Goal: Task Accomplishment & Management: Manage account settings

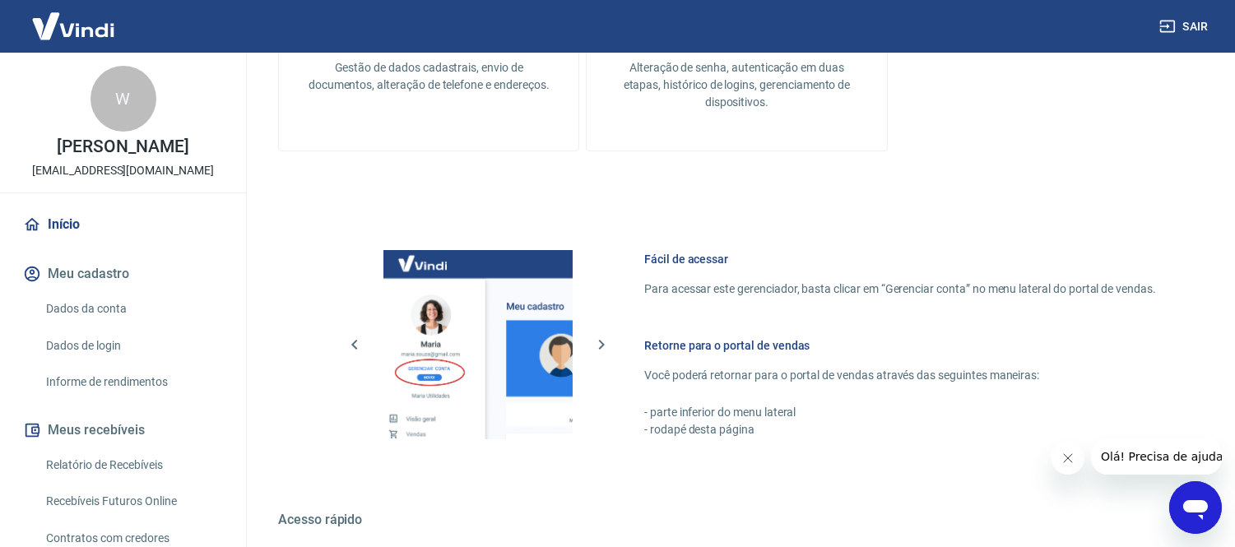
scroll to position [752, 0]
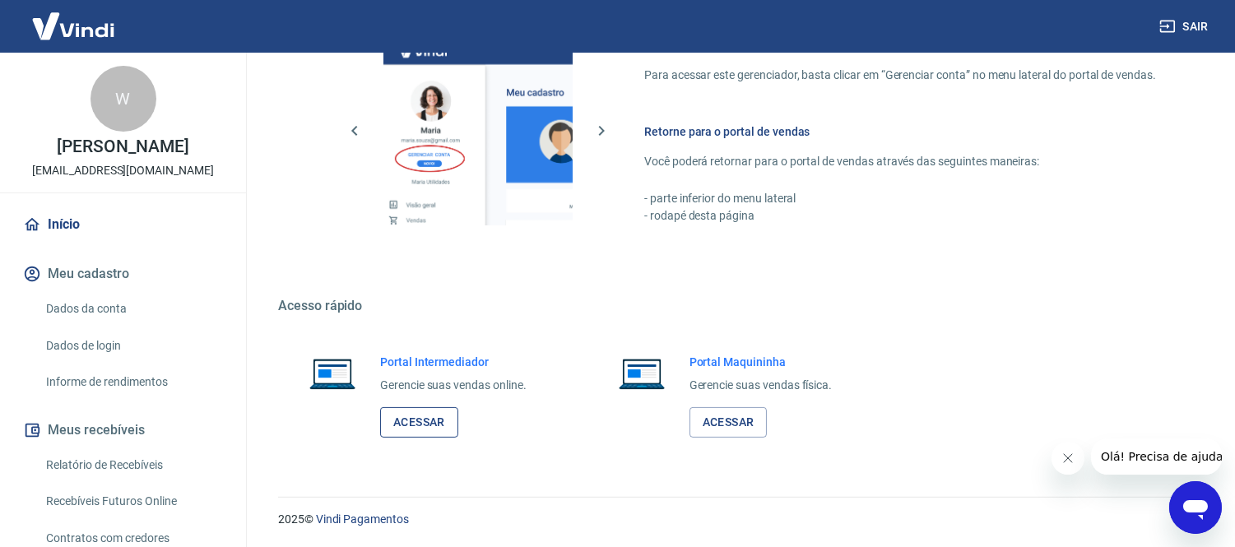
click at [421, 425] on link "Acessar" at bounding box center [419, 422] width 78 height 30
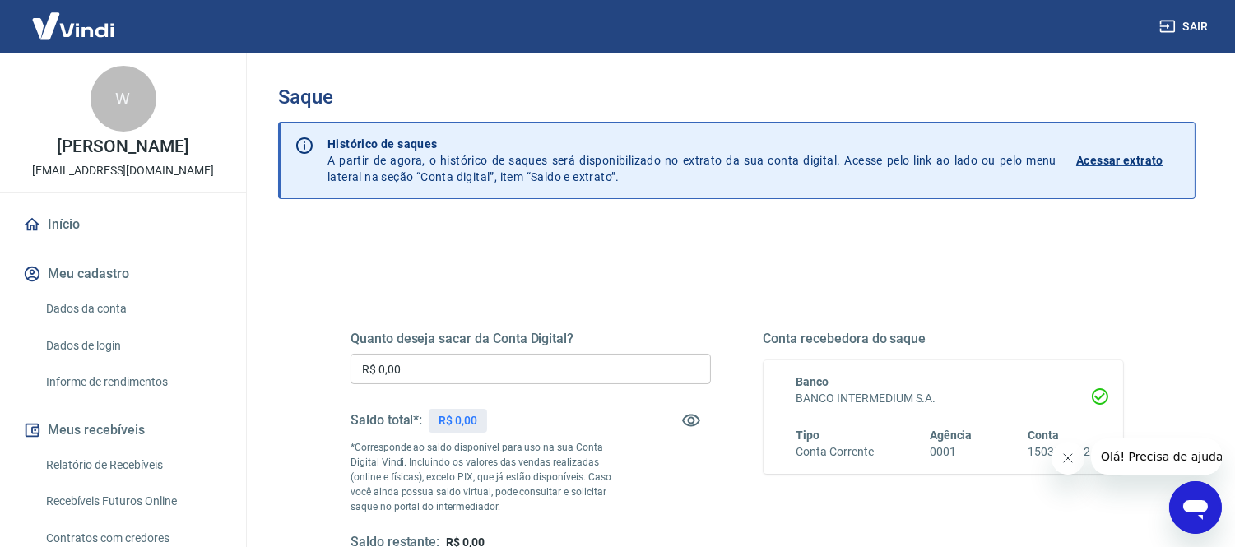
click at [286, 255] on div "Quanto deseja sacar da Conta Digital? R$ 0,00 ​ Saldo total*: R$ 0,00 *Correspo…" at bounding box center [736, 519] width 917 height 588
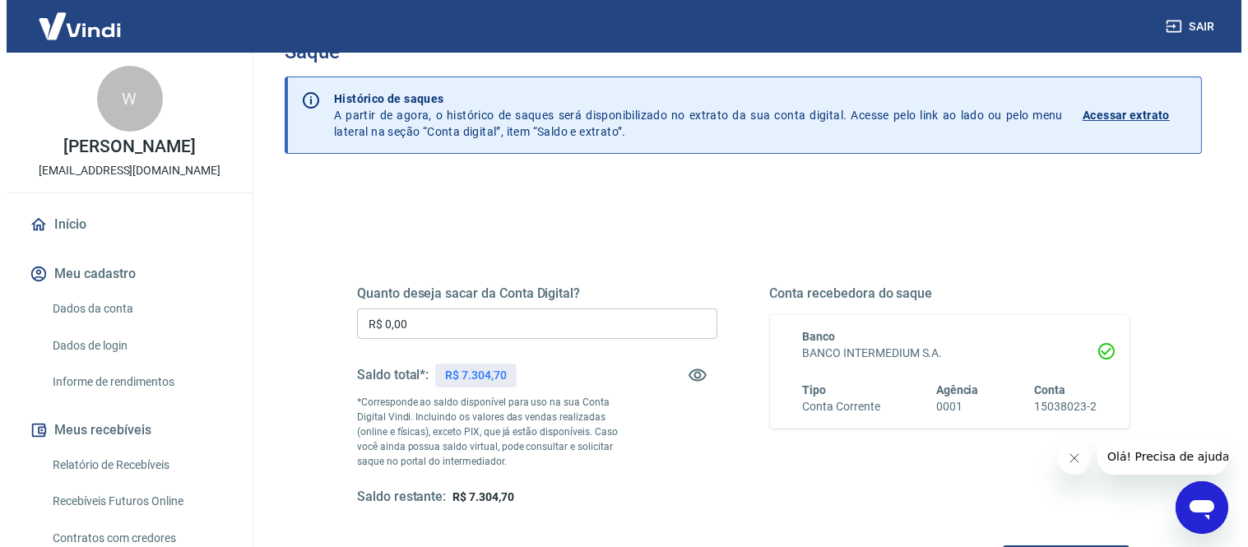
scroll to position [91, 0]
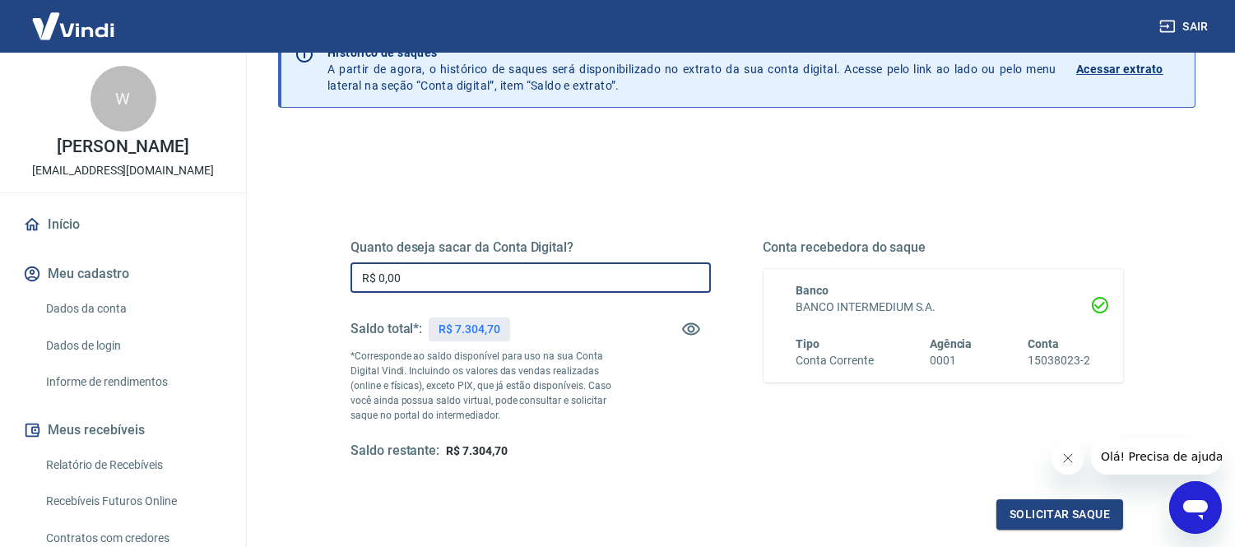
click at [439, 265] on input "R$ 0,00" at bounding box center [530, 277] width 360 height 30
type input "R$ 7.304,70"
click at [721, 415] on div "Quanto deseja sacar da Conta Digital? R$ 7.304,70 ​ Saldo total*: R$ 7.304,70 *…" at bounding box center [736, 349] width 773 height 220
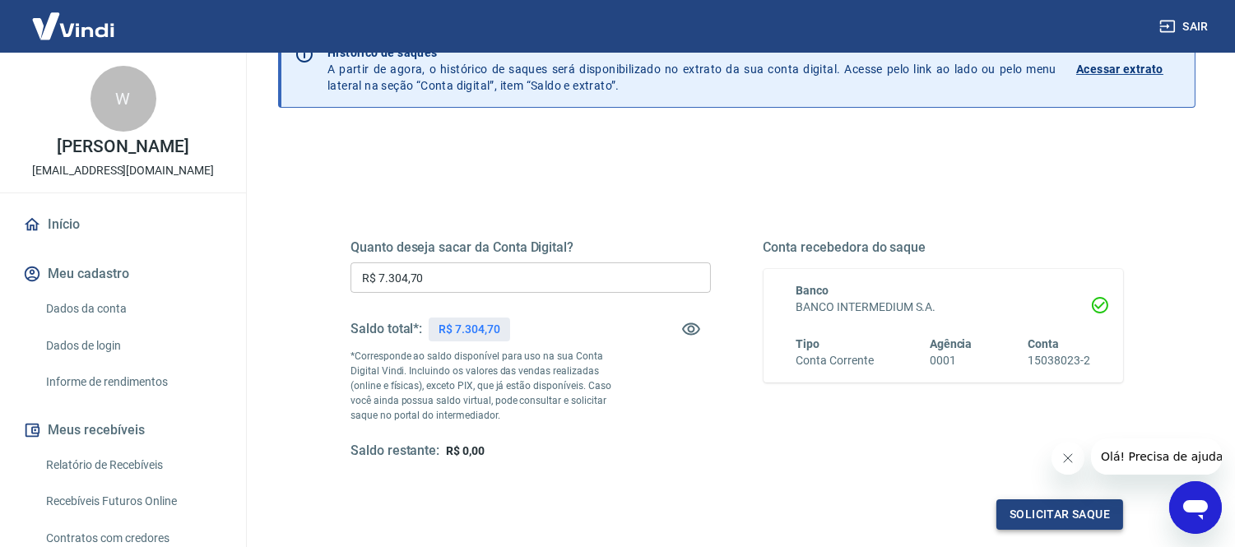
click at [1018, 514] on button "Solicitar saque" at bounding box center [1059, 514] width 127 height 30
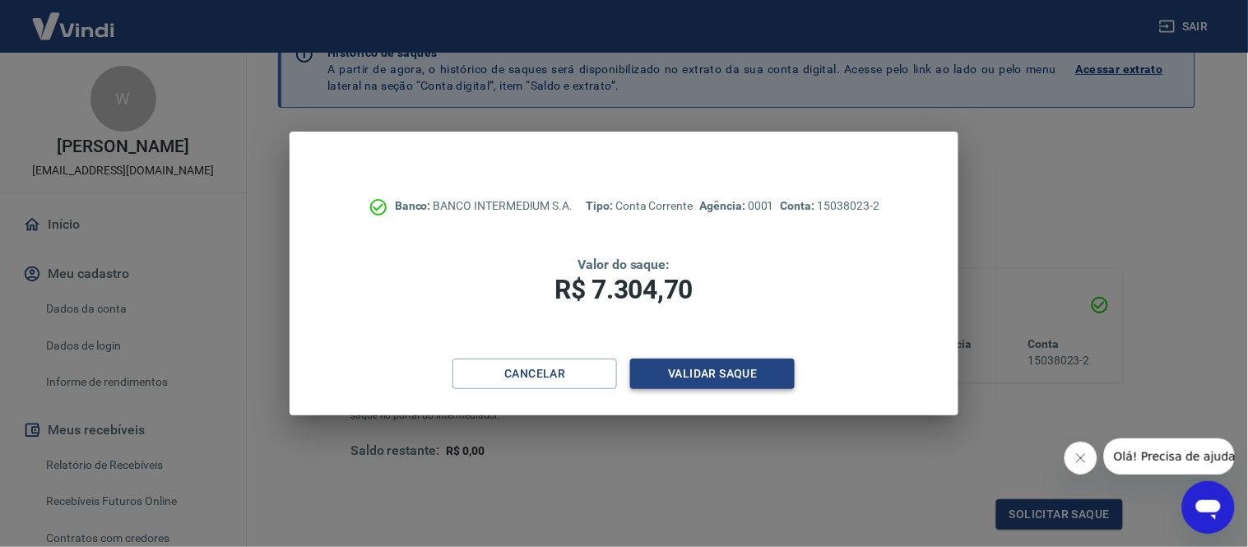
click at [763, 371] on button "Validar saque" at bounding box center [712, 374] width 165 height 30
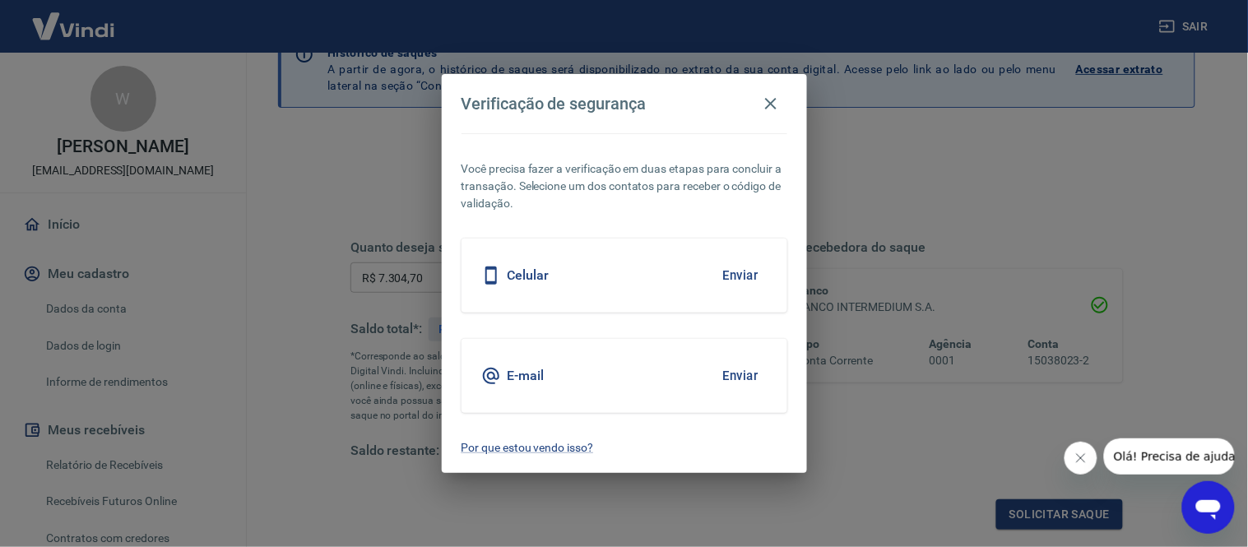
click at [734, 274] on button "Enviar" at bounding box center [740, 275] width 53 height 35
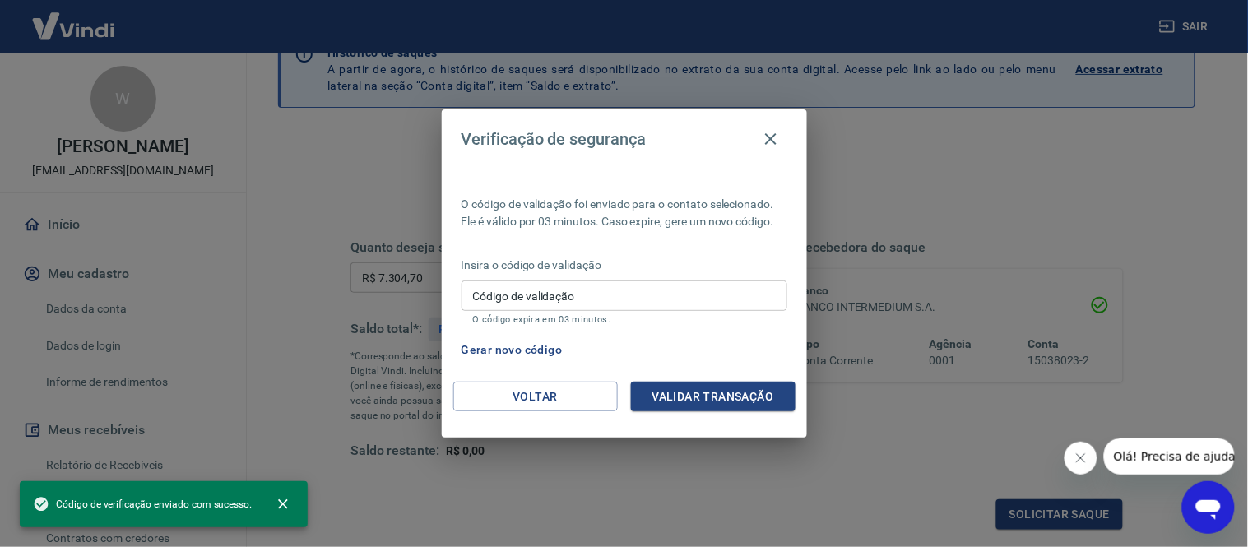
click at [604, 301] on input "Código de validação" at bounding box center [625, 296] width 326 height 30
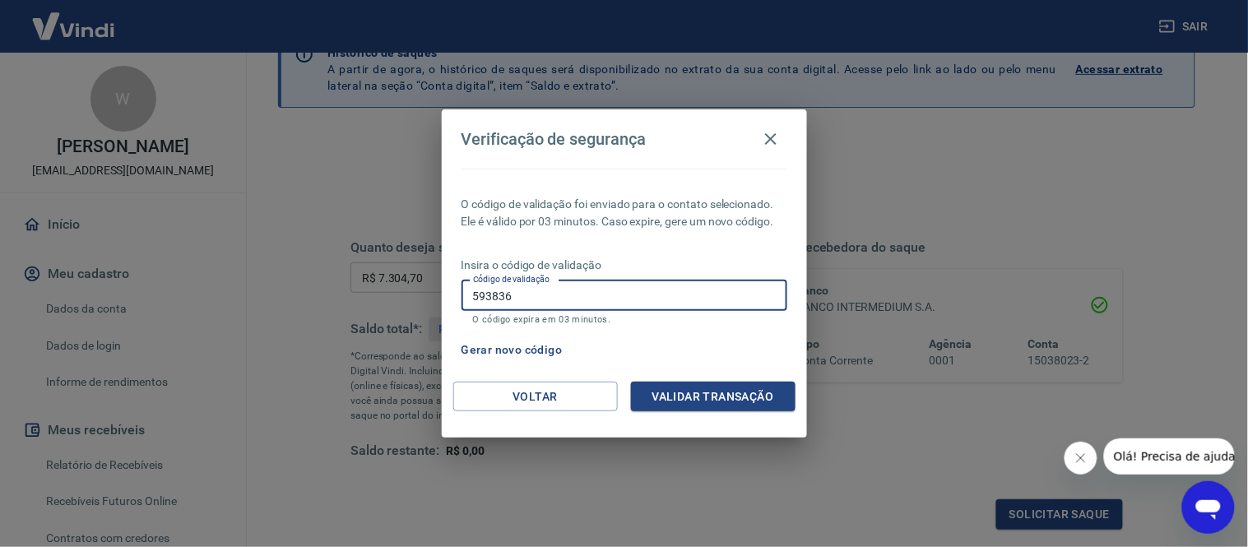
type input "593836"
click at [685, 401] on button "Validar transação" at bounding box center [713, 397] width 165 height 30
